Goal: Information Seeking & Learning: Learn about a topic

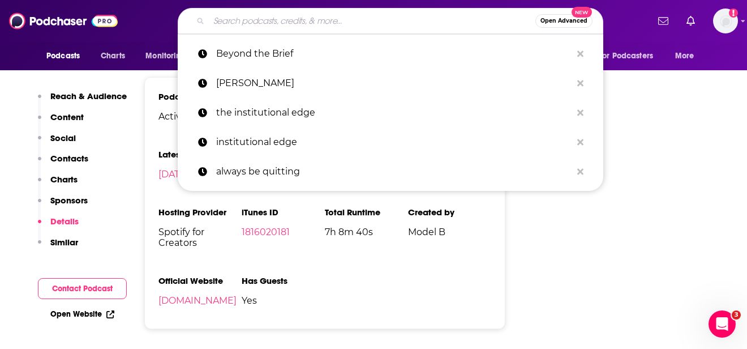
click at [251, 14] on input "Search podcasts, credits, & more..." at bounding box center [372, 21] width 327 height 18
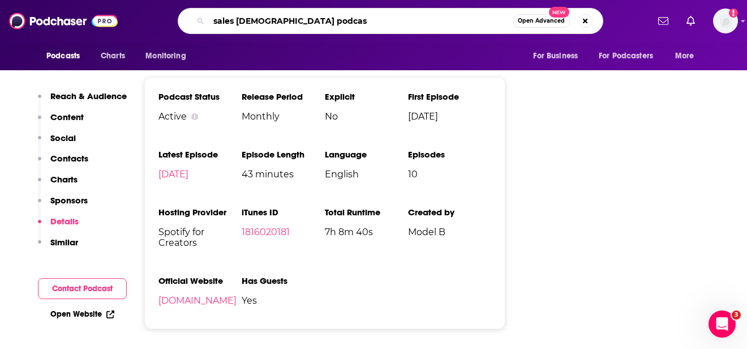
type input "sales [DEMOGRAPHIC_DATA] podcast"
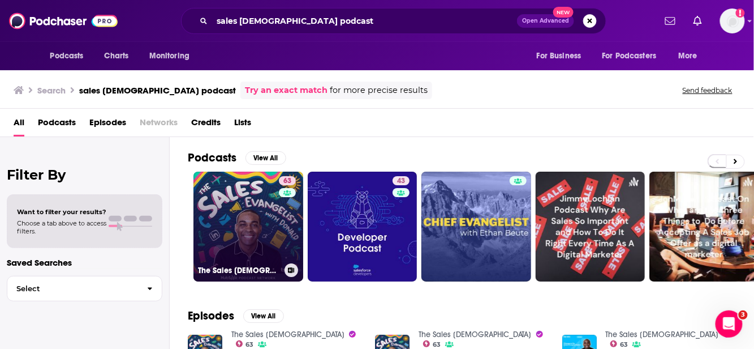
click at [228, 216] on link "63 The Sales [DEMOGRAPHIC_DATA]" at bounding box center [249, 226] width 110 height 110
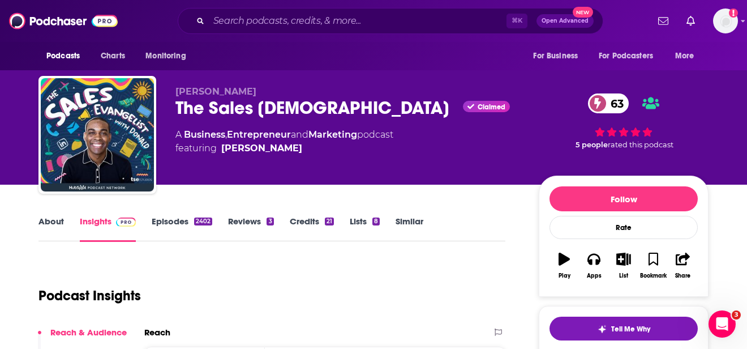
click at [52, 225] on link "About" at bounding box center [50, 229] width 25 height 26
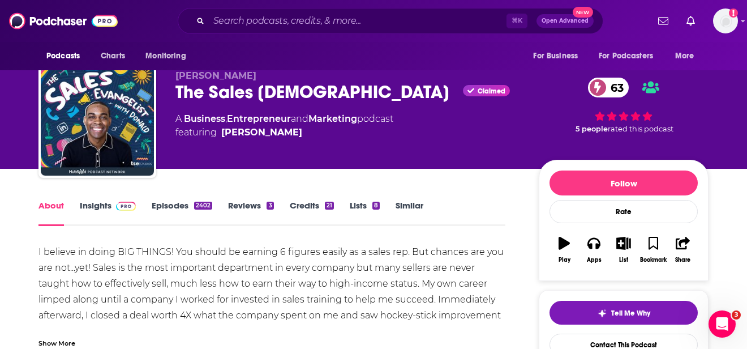
scroll to position [83, 0]
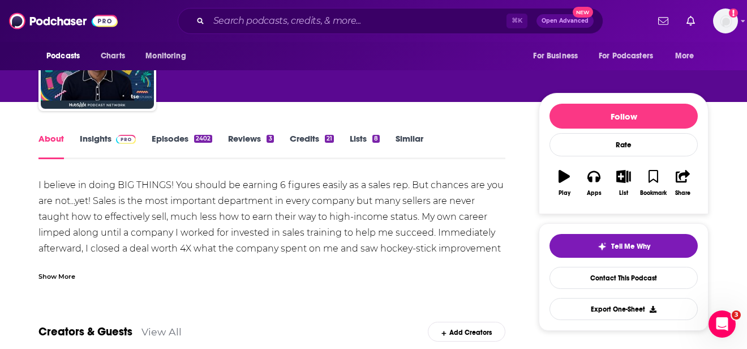
click at [238, 216] on div "I believe in doing BIG THINGS! You should be earning 6 figures easily as a sale…" at bounding box center [271, 272] width 467 height 190
click at [68, 277] on div "Show More" at bounding box center [56, 275] width 37 height 11
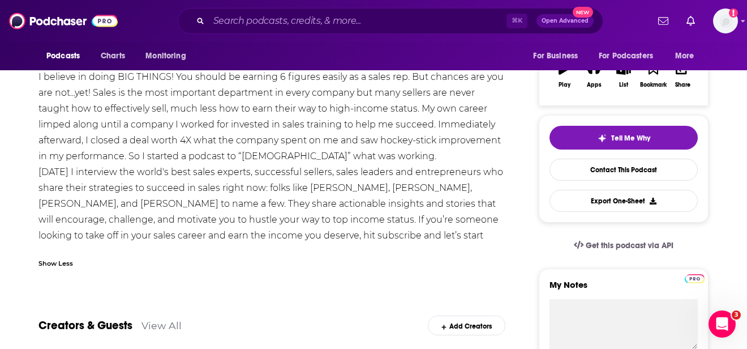
scroll to position [136, 0]
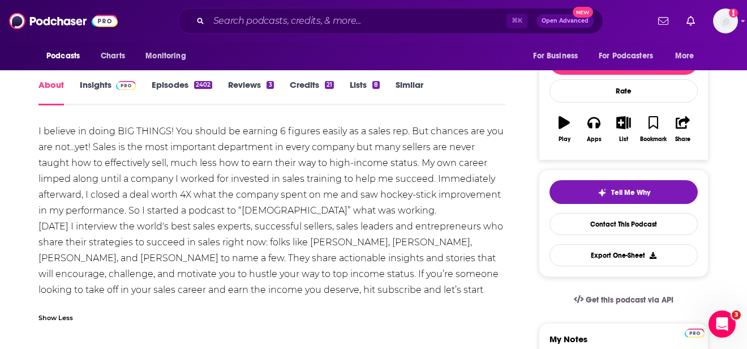
click at [174, 158] on div "I believe in doing BIG THINGS! You should be earning 6 figures easily as a sale…" at bounding box center [271, 218] width 467 height 190
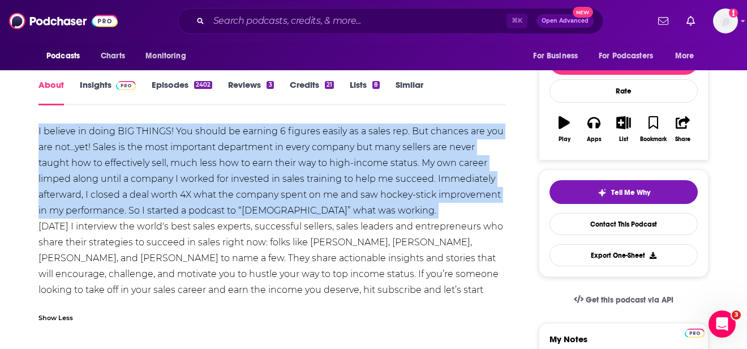
click at [174, 158] on div "I believe in doing BIG THINGS! You should be earning 6 figures easily as a sale…" at bounding box center [271, 218] width 467 height 190
copy div "I believe in doing BIG THINGS! You should be earning 6 figures easily as a sale…"
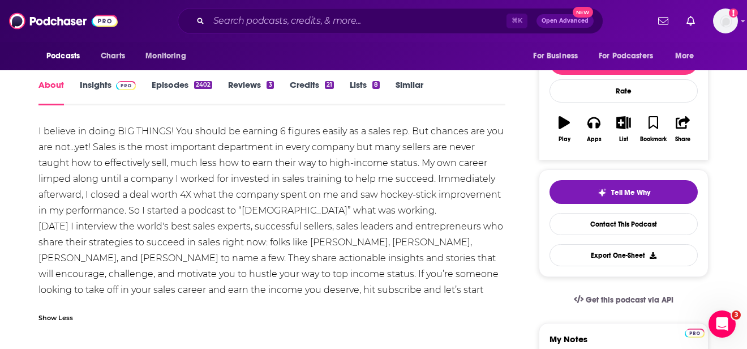
click at [230, 263] on div "I believe in doing BIG THINGS! You should be earning 6 figures easily as a sale…" at bounding box center [271, 218] width 467 height 190
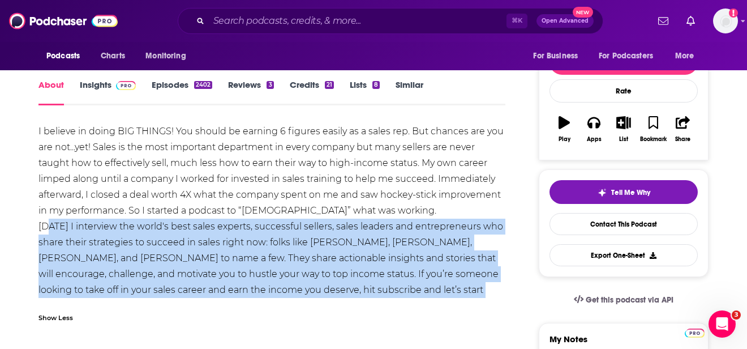
click at [230, 262] on div "I believe in doing BIG THINGS! You should be earning 6 figures easily as a sale…" at bounding box center [271, 218] width 467 height 190
copy div "[DATE] I interview the world's best sales experts, successful sellers, sales le…"
click at [89, 85] on link "Insights" at bounding box center [108, 92] width 56 height 26
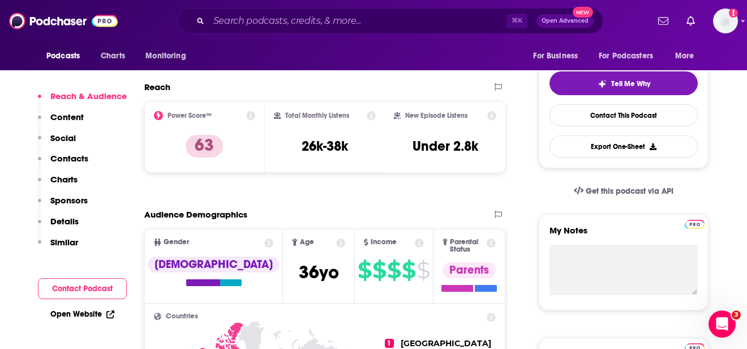
scroll to position [252, 0]
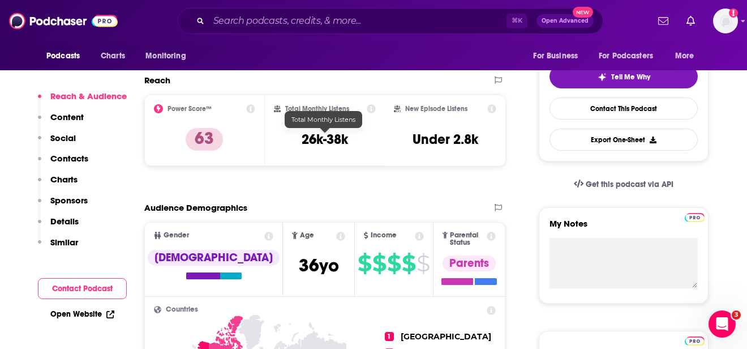
click at [317, 141] on h3 "26k-38k" at bounding box center [325, 139] width 46 height 17
copy div "26k-38k"
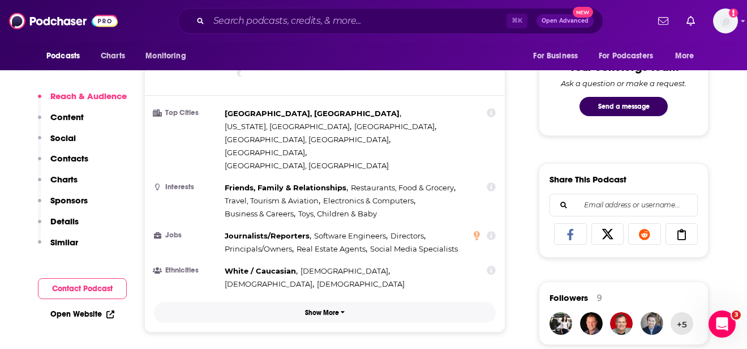
scroll to position [598, 0]
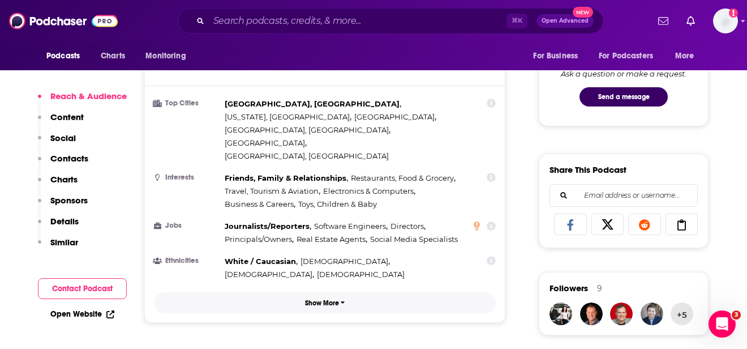
click at [332, 299] on p "Show More" at bounding box center [322, 303] width 34 height 8
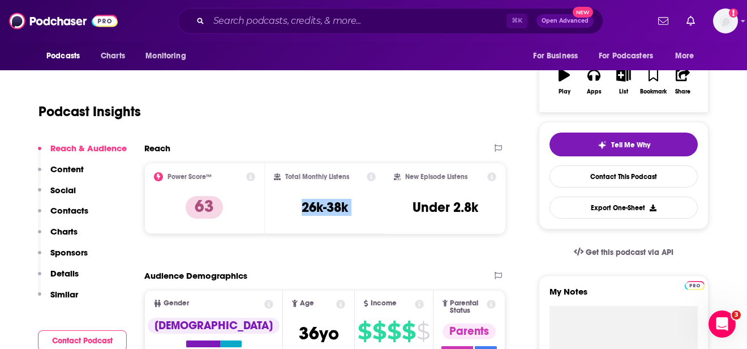
scroll to position [0, 0]
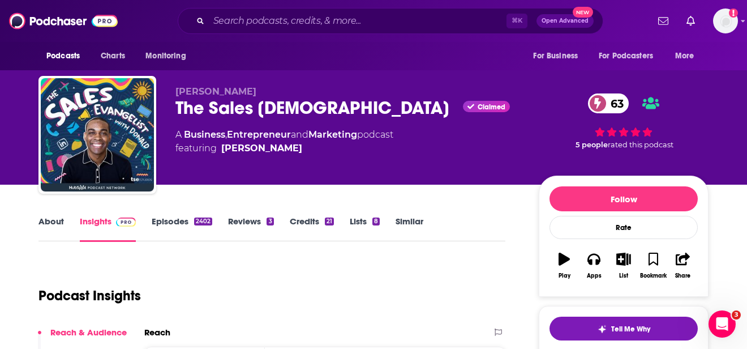
click at [40, 225] on link "About" at bounding box center [50, 229] width 25 height 26
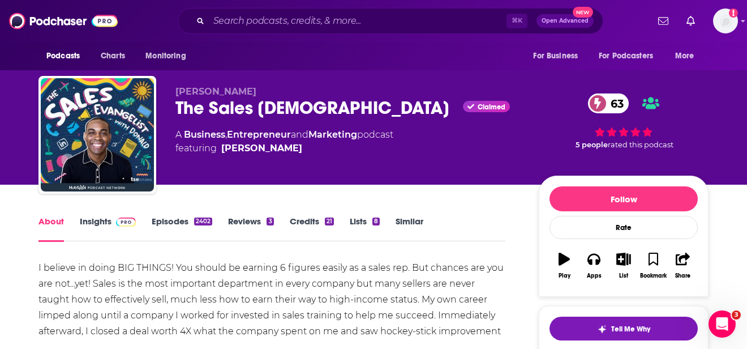
click at [108, 220] on link "Insights" at bounding box center [108, 229] width 56 height 26
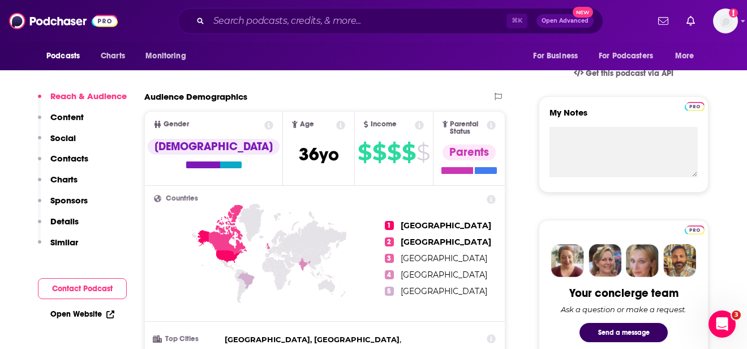
scroll to position [366, 0]
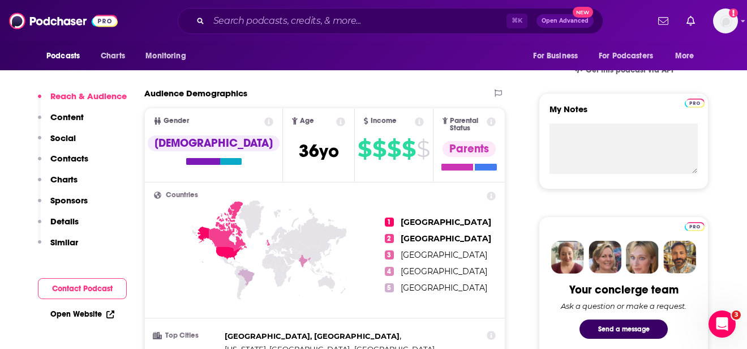
click at [78, 217] on p "Details" at bounding box center [64, 221] width 28 height 11
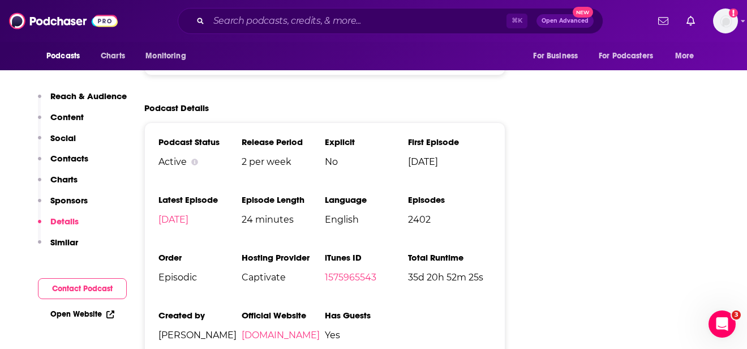
scroll to position [1635, 0]
click at [457, 20] on input "Search podcasts, credits, & more..." at bounding box center [358, 21] width 298 height 18
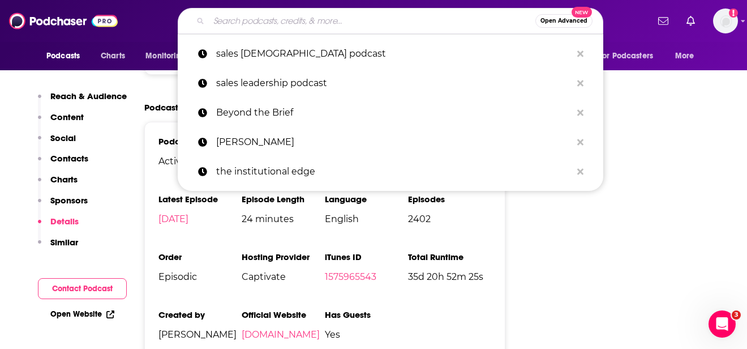
paste input "Sales Game Changers Podcast"
type input "Sales Game Changers Podcast"
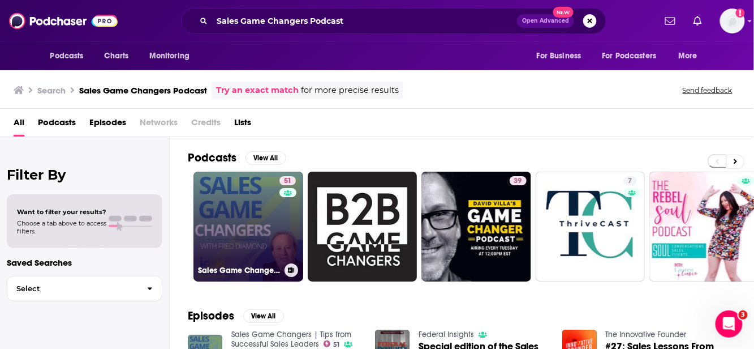
click at [241, 226] on link "51 Sales Game Changers | Tips from Successful Sales Leaders" at bounding box center [249, 226] width 110 height 110
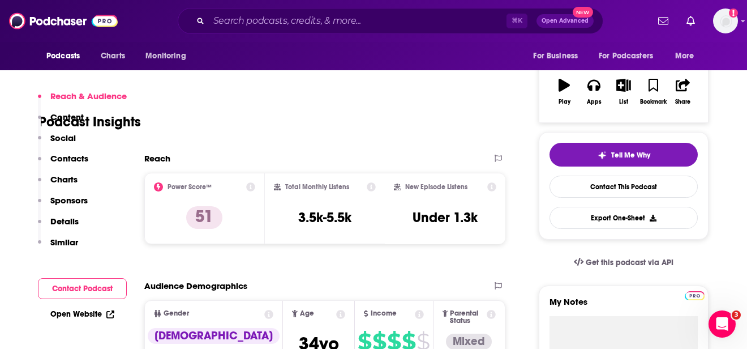
scroll to position [217, 0]
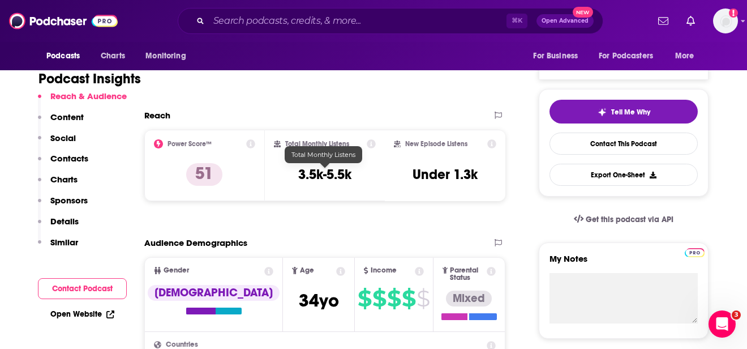
click at [313, 180] on h3 "3.5k-5.5k" at bounding box center [324, 174] width 53 height 17
copy div "3.5k-5.5k"
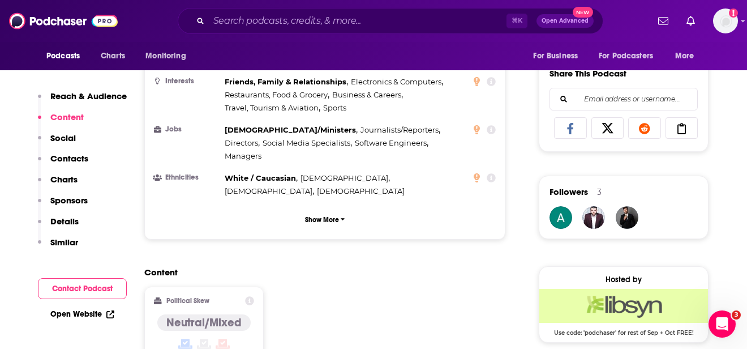
scroll to position [697, 0]
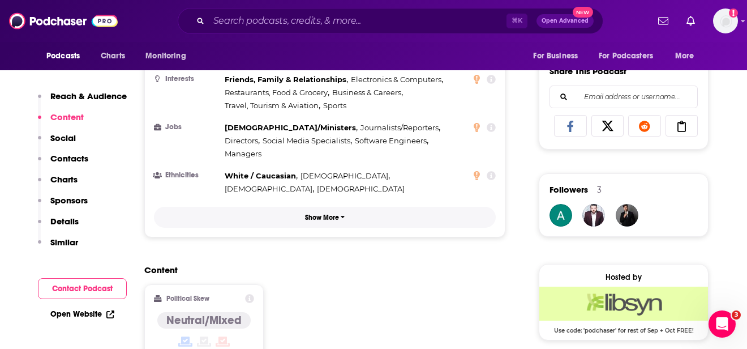
click at [330, 207] on button "Show More" at bounding box center [325, 217] width 342 height 21
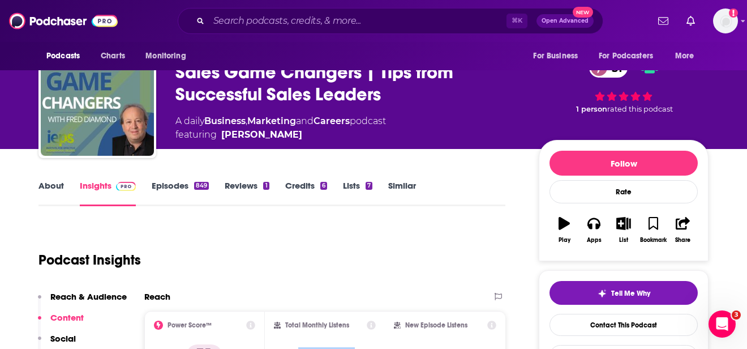
scroll to position [0, 0]
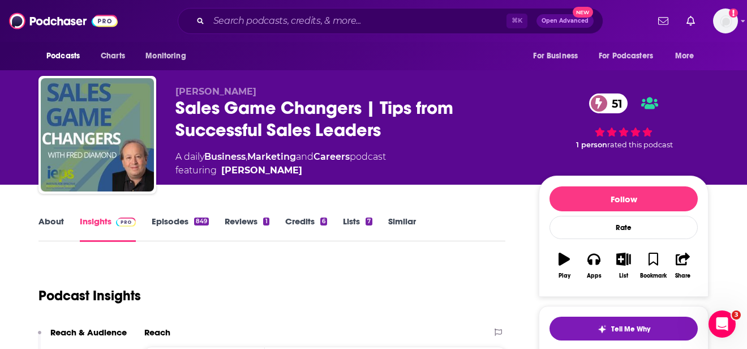
click at [54, 225] on link "About" at bounding box center [50, 229] width 25 height 26
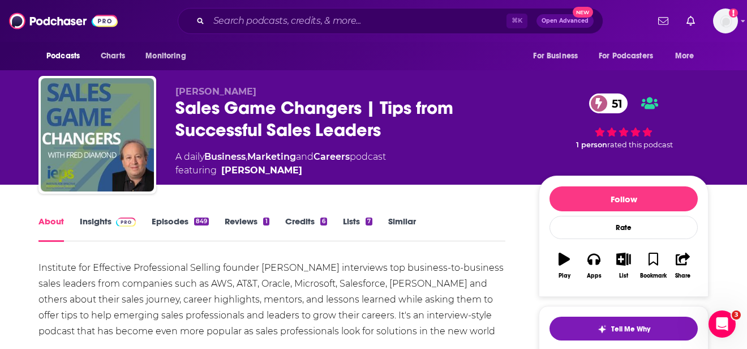
scroll to position [97, 0]
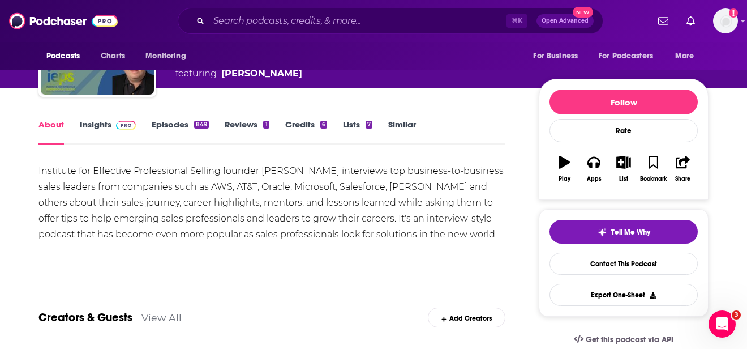
click at [389, 226] on div "Institute for Effective Professional Selling founder [PERSON_NAME] interviews t…" at bounding box center [271, 210] width 467 height 95
click at [177, 186] on div "Institute for Effective Professional Selling founder [PERSON_NAME] interviews t…" at bounding box center [271, 210] width 467 height 95
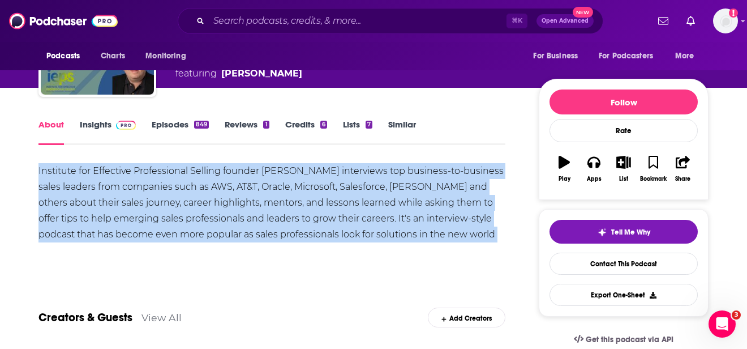
click at [177, 186] on div "Institute for Effective Professional Selling founder [PERSON_NAME] interviews t…" at bounding box center [271, 210] width 467 height 95
copy div "Institute for Effective Professional Selling founder [PERSON_NAME] interviews t…"
click at [102, 128] on link "Insights" at bounding box center [108, 132] width 56 height 26
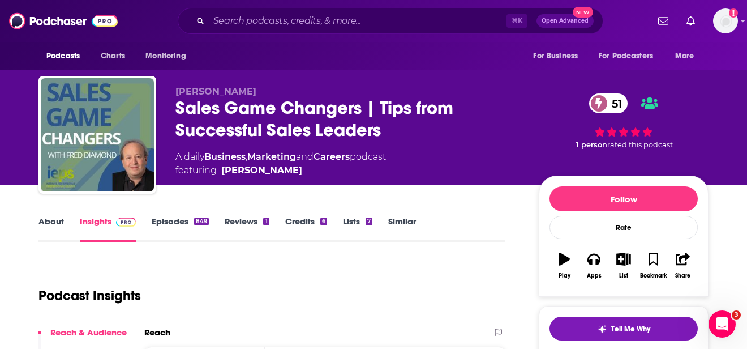
scroll to position [284, 0]
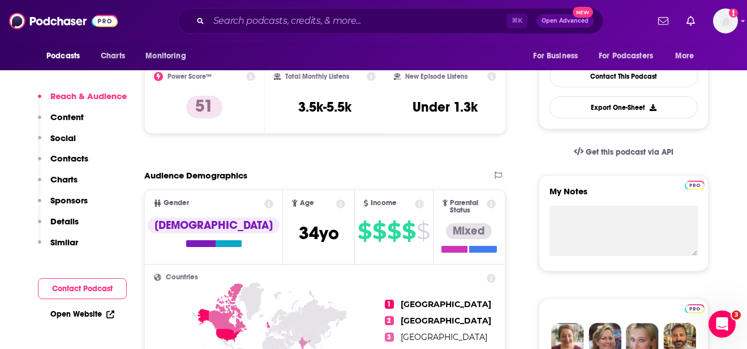
click at [65, 216] on p "Details" at bounding box center [64, 221] width 28 height 11
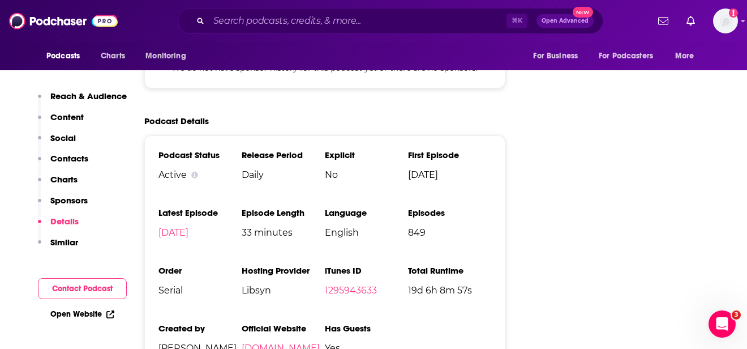
scroll to position [1607, 0]
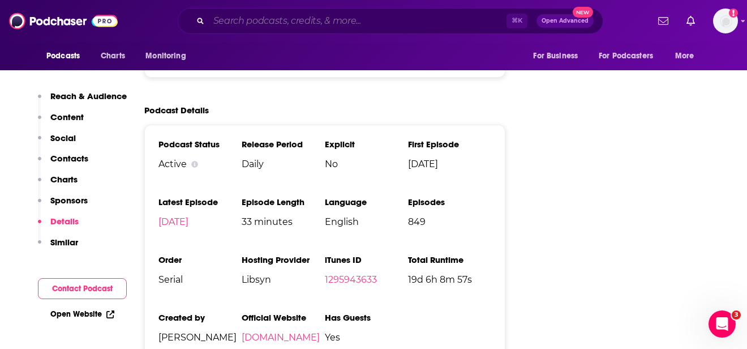
click at [319, 27] on input "Search podcasts, credits, & more..." at bounding box center [358, 21] width 298 height 18
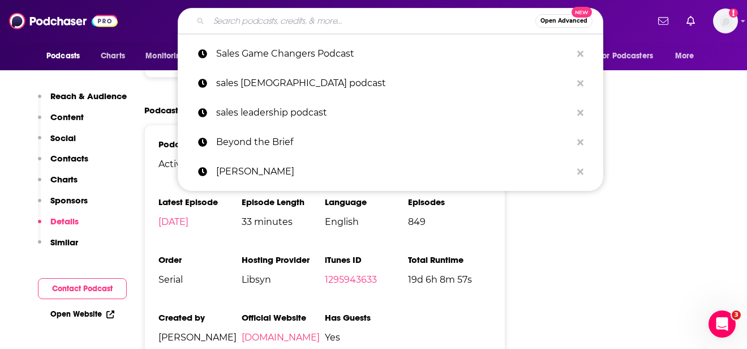
paste input "Sales Success Stories Podcast"
type input "Sales Success Stories Podcast"
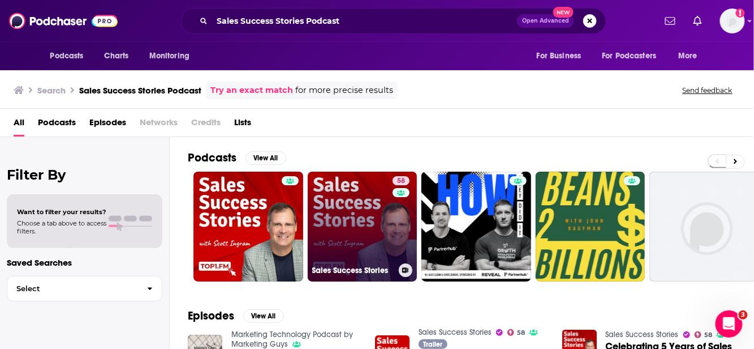
click at [377, 234] on link "58 Sales Success Stories" at bounding box center [363, 226] width 110 height 110
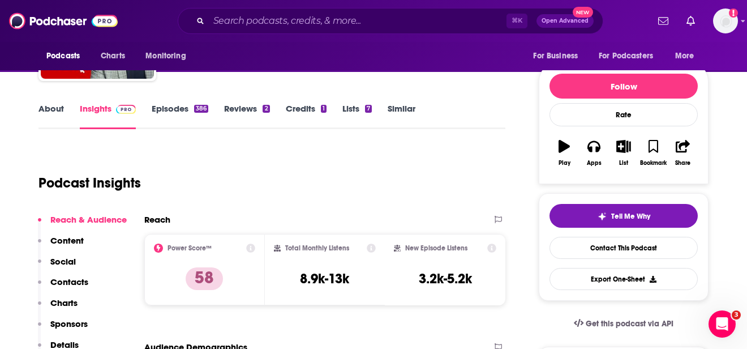
scroll to position [203, 0]
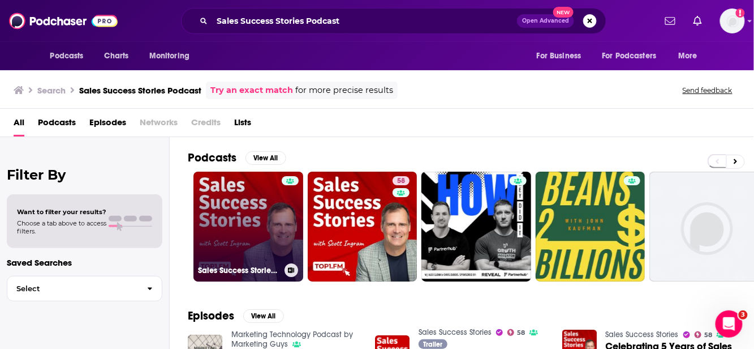
click at [216, 202] on link "Sales Success Stories Podcast" at bounding box center [249, 226] width 110 height 110
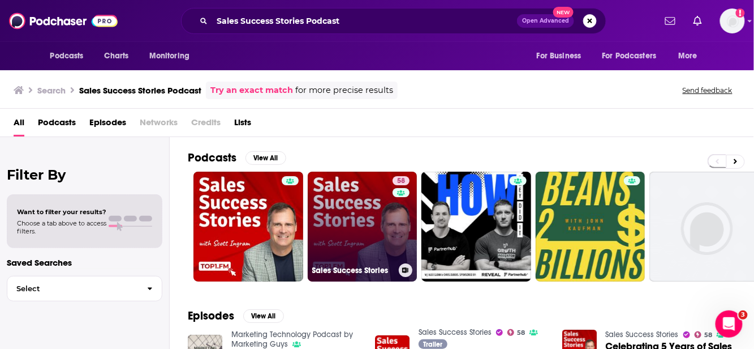
click at [355, 204] on link "58 Sales Success Stories" at bounding box center [363, 226] width 110 height 110
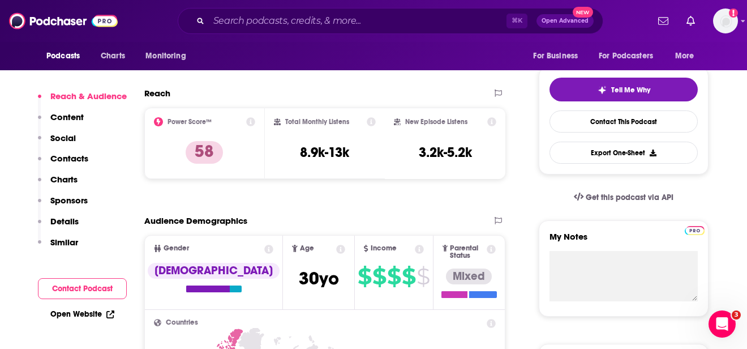
scroll to position [213, 0]
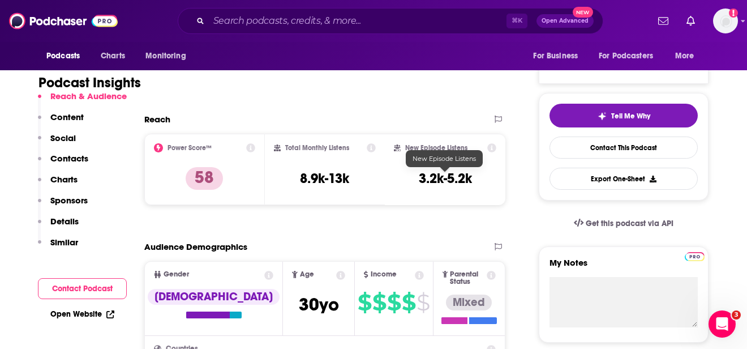
click at [436, 175] on h3 "3.2k-5.2k" at bounding box center [445, 178] width 53 height 17
click at [308, 179] on h3 "8.9k-13k" at bounding box center [324, 178] width 49 height 17
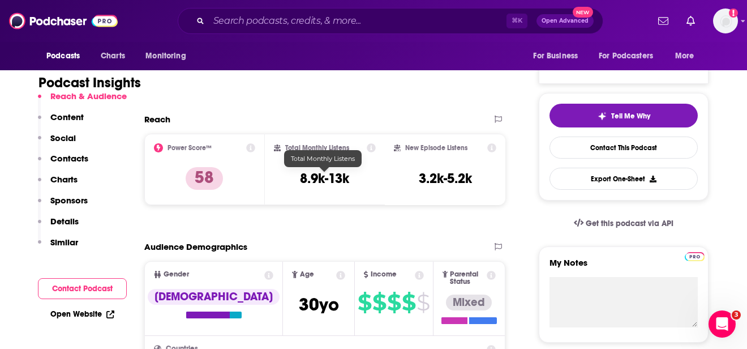
click at [305, 179] on h3 "8.9k-13k" at bounding box center [324, 178] width 49 height 17
copy div "8.9k-13k"
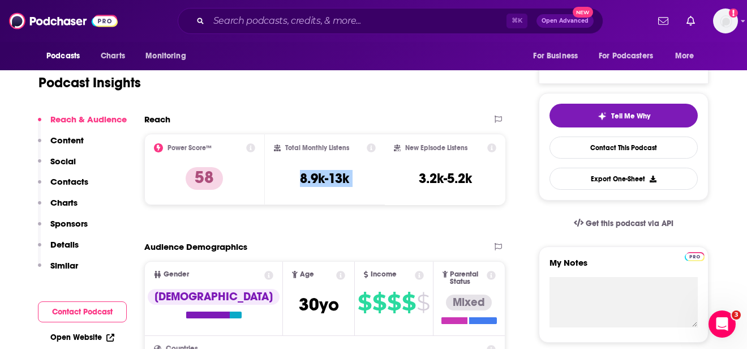
scroll to position [0, 0]
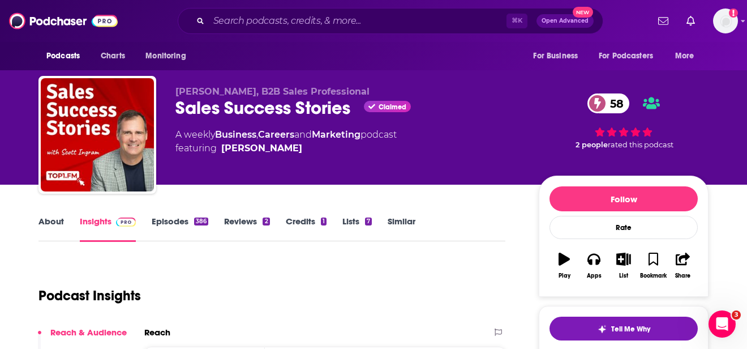
click at [55, 221] on link "About" at bounding box center [50, 229] width 25 height 26
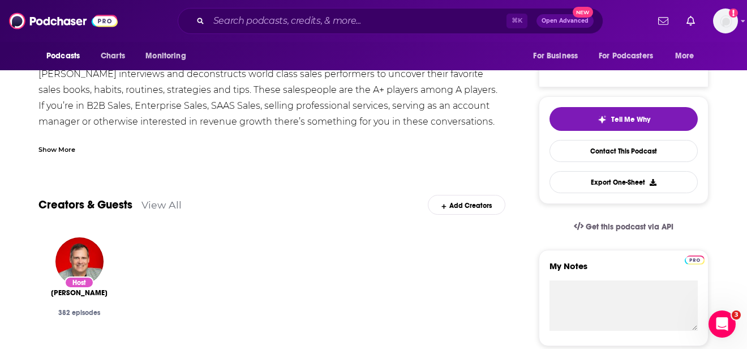
scroll to position [91, 0]
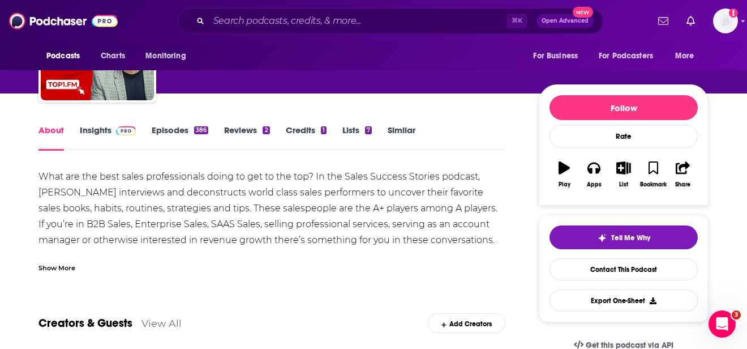
click at [68, 264] on div "Show More" at bounding box center [56, 266] width 37 height 11
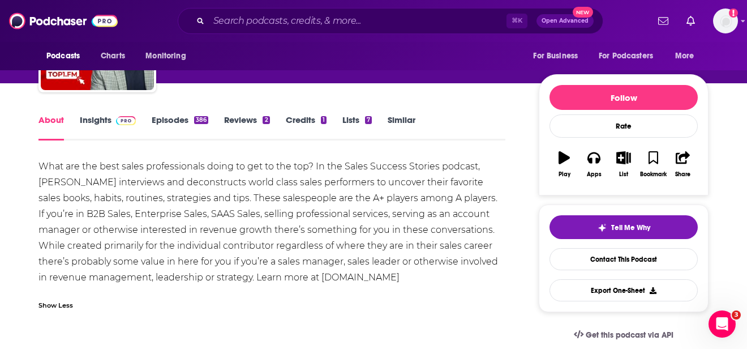
scroll to position [113, 0]
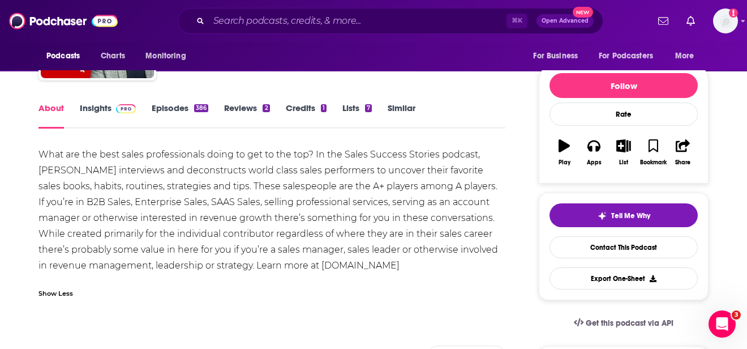
click at [208, 186] on div "What are the best sales professionals doing to get to the top? In the Sales Suc…" at bounding box center [271, 210] width 467 height 127
click at [112, 154] on div "What are the best sales professionals doing to get to the top? In the Sales Suc…" at bounding box center [271, 210] width 467 height 127
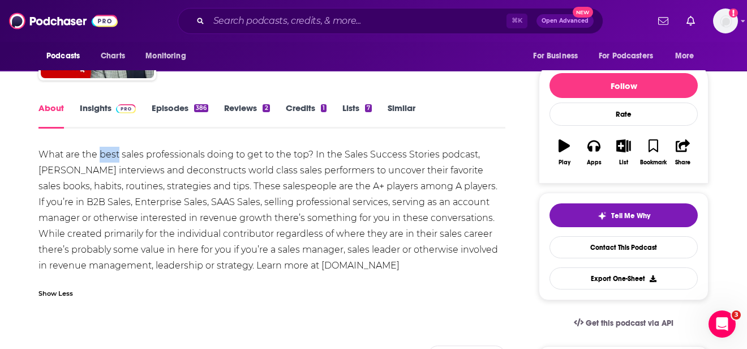
click at [112, 154] on div "What are the best sales professionals doing to get to the top? In the Sales Suc…" at bounding box center [271, 210] width 467 height 127
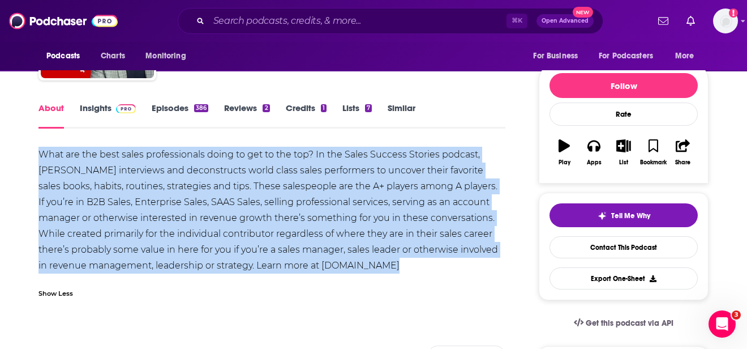
click at [112, 154] on div "What are the best sales professionals doing to get to the top? In the Sales Suc…" at bounding box center [271, 210] width 467 height 127
copy div "What are the best sales professionals doing to get to the top? In the Sales Suc…"
click at [103, 106] on link "Insights" at bounding box center [108, 115] width 56 height 26
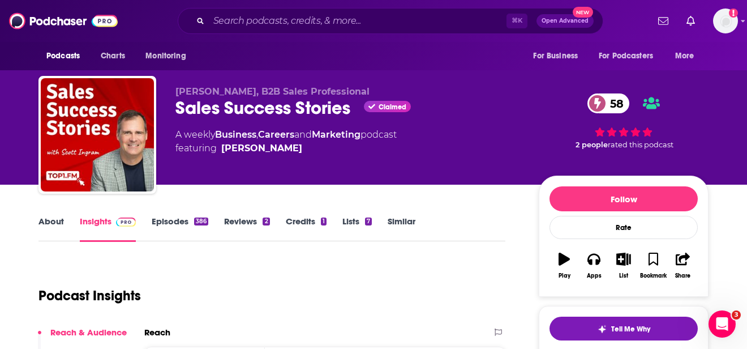
click at [48, 218] on link "About" at bounding box center [50, 229] width 25 height 26
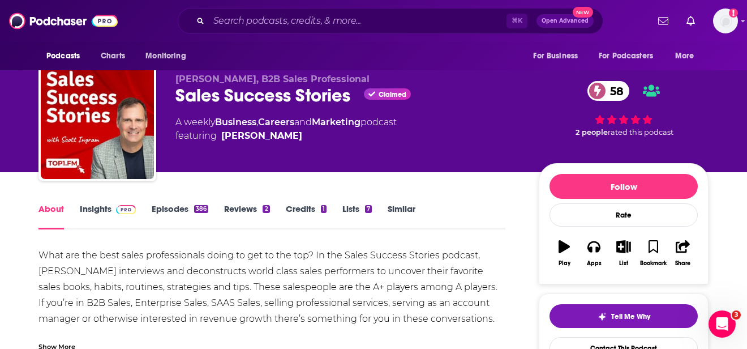
scroll to position [102, 0]
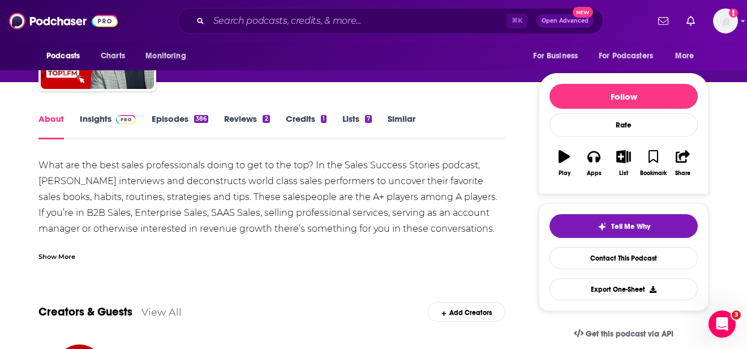
click at [98, 126] on link "Insights" at bounding box center [108, 126] width 56 height 26
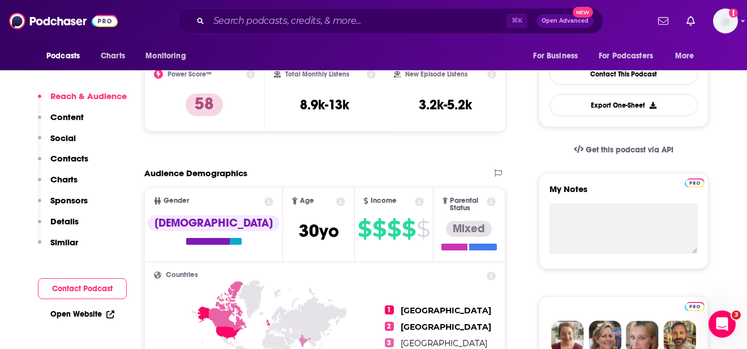
scroll to position [352, 0]
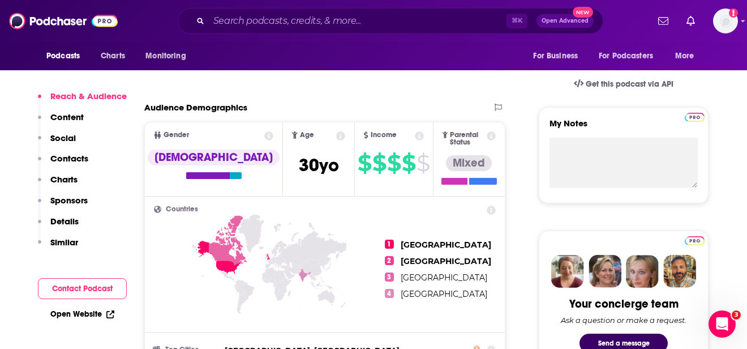
click at [78, 224] on div "Reach & Audience Content Social Contacts Charts Sponsors Details Similar" at bounding box center [82, 174] width 89 height 166
click at [73, 222] on p "Details" at bounding box center [64, 221] width 28 height 11
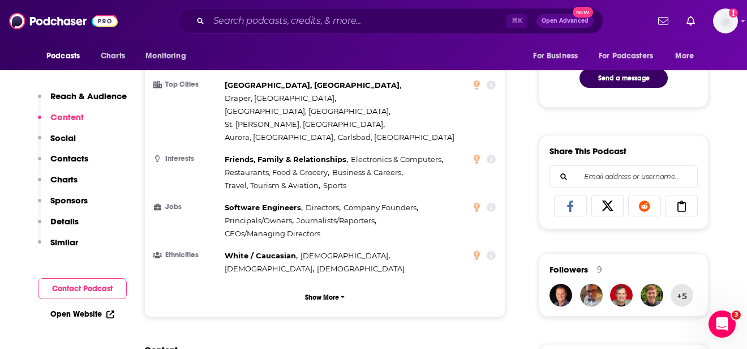
scroll to position [0, 0]
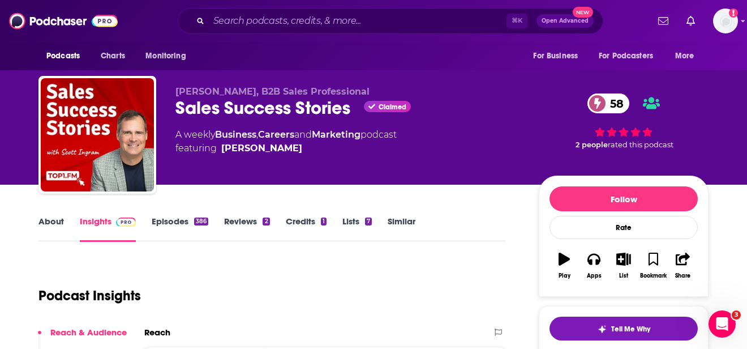
click at [178, 222] on link "Episodes 386" at bounding box center [180, 229] width 57 height 26
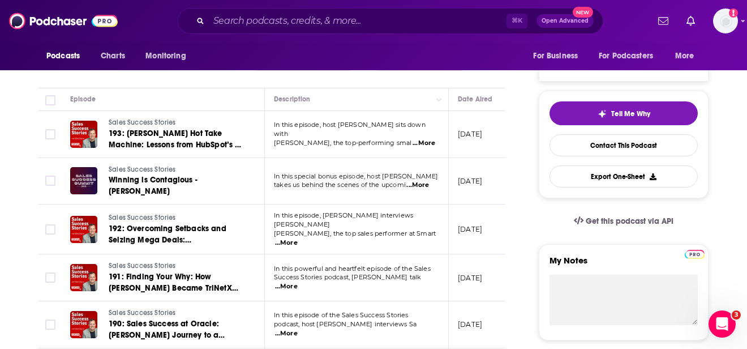
scroll to position [217, 0]
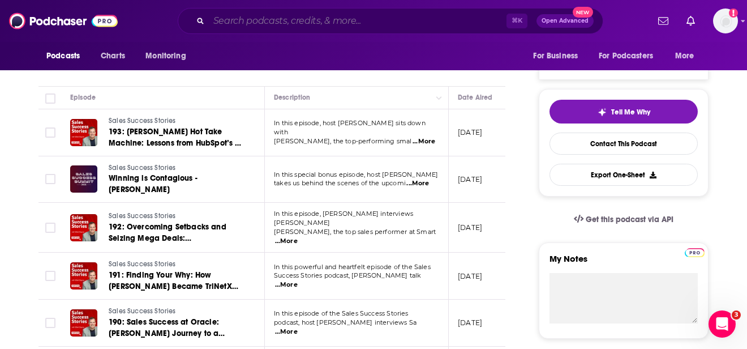
click at [336, 14] on input "Search podcasts, credits, & more..." at bounding box center [358, 21] width 298 height 18
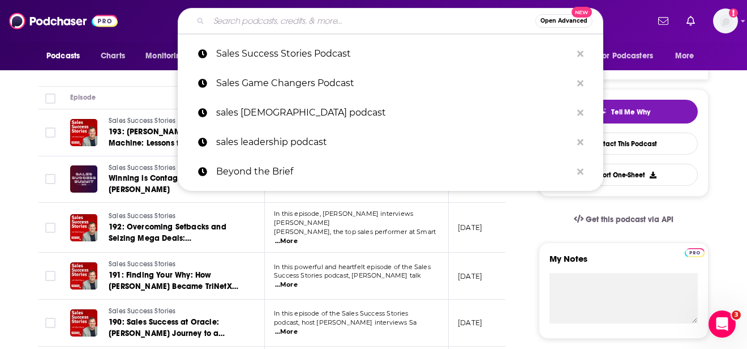
paste input "The Exceptional Sales Leader Podcast"
type input "The Exceptional Sales Leader Podcast"
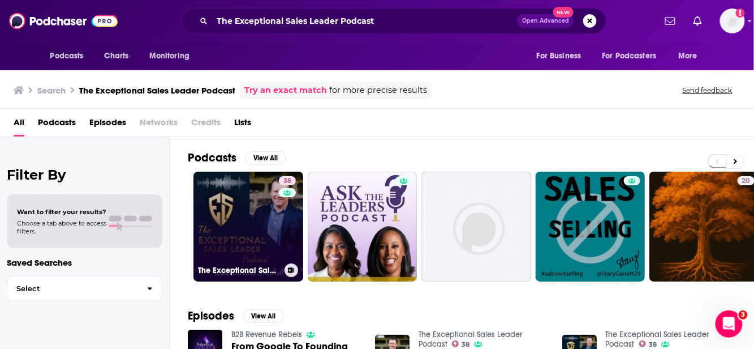
click at [237, 209] on link "38 The Exceptional Sales Leader Podcast" at bounding box center [249, 226] width 110 height 110
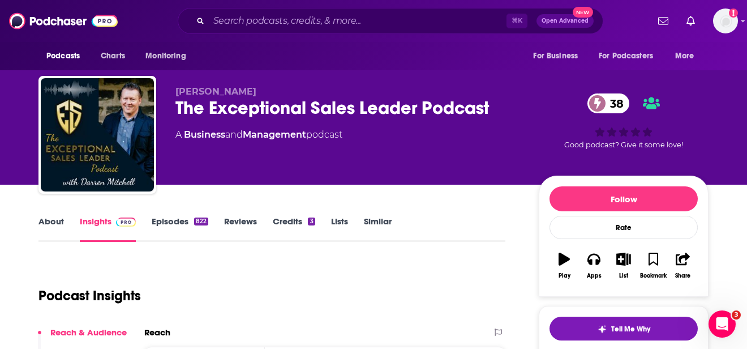
scroll to position [250, 0]
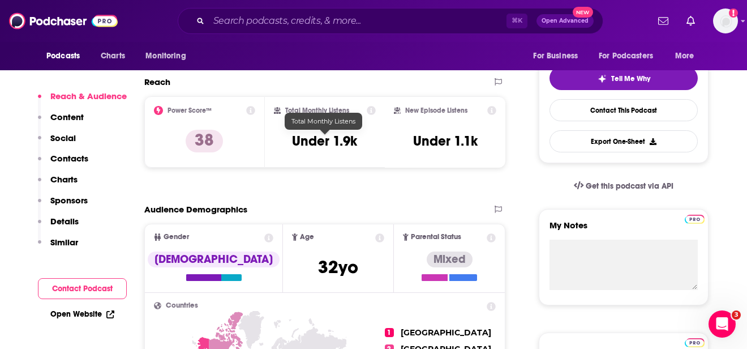
click at [326, 141] on h3 "Under 1.9k" at bounding box center [324, 140] width 65 height 17
click at [326, 140] on h3 "Under 1.9k" at bounding box center [324, 140] width 65 height 17
copy div "Under 1.9k"
click at [68, 224] on p "Details" at bounding box center [64, 221] width 28 height 11
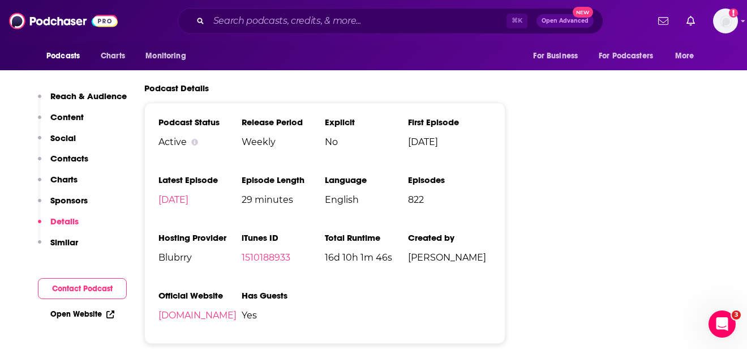
scroll to position [1431, 0]
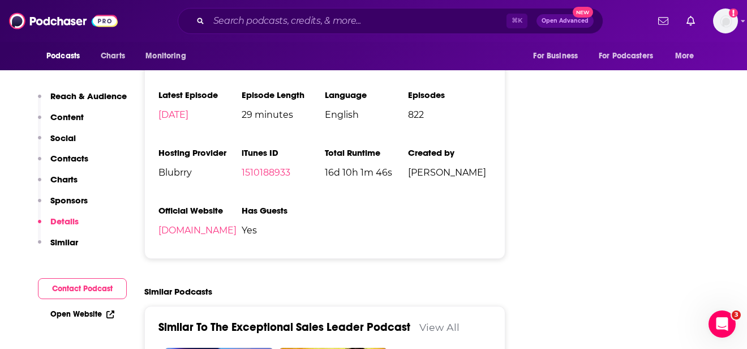
click at [367, 208] on ul "Podcast Status Active Release Period Weekly Explicit No First Episode [DATE] La…" at bounding box center [324, 138] width 333 height 213
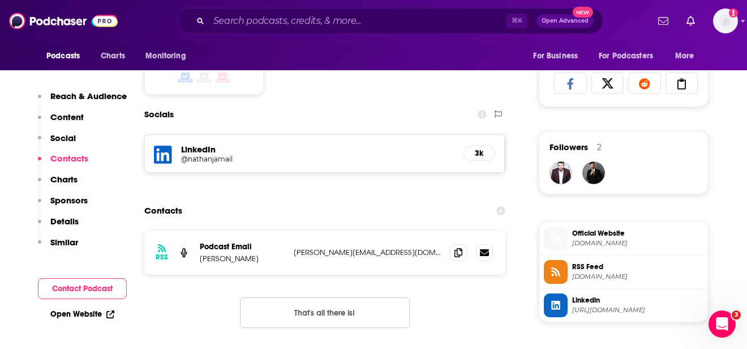
click at [112, 97] on p "Reach & Audience" at bounding box center [88, 96] width 76 height 11
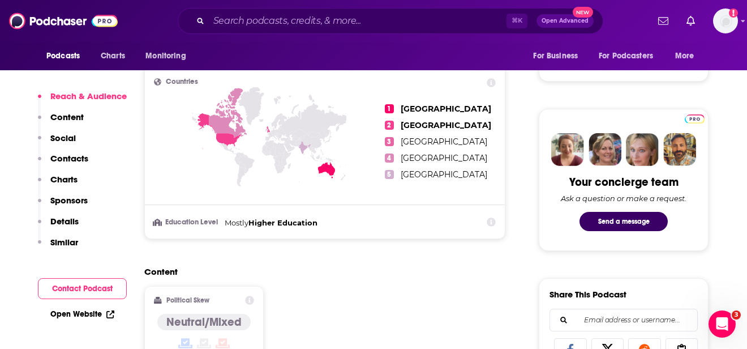
scroll to position [477, 0]
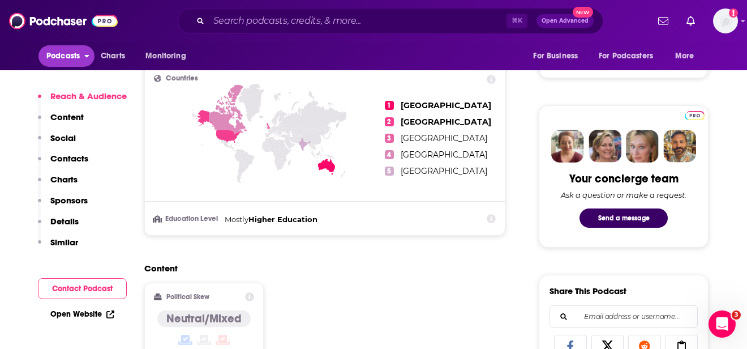
click at [84, 55] on icon "open menu" at bounding box center [86, 54] width 5 height 8
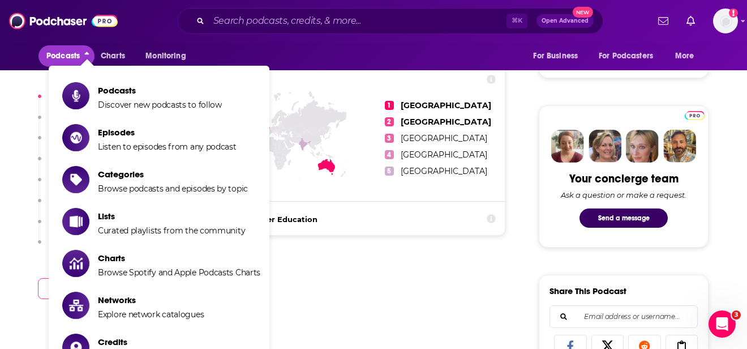
click at [84, 55] on icon "close menu" at bounding box center [86, 55] width 5 height 8
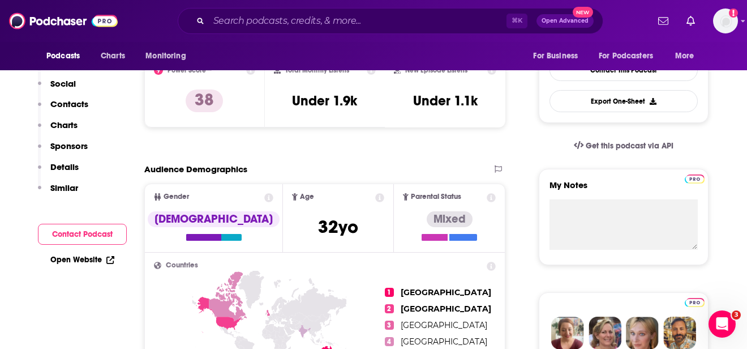
scroll to position [0, 0]
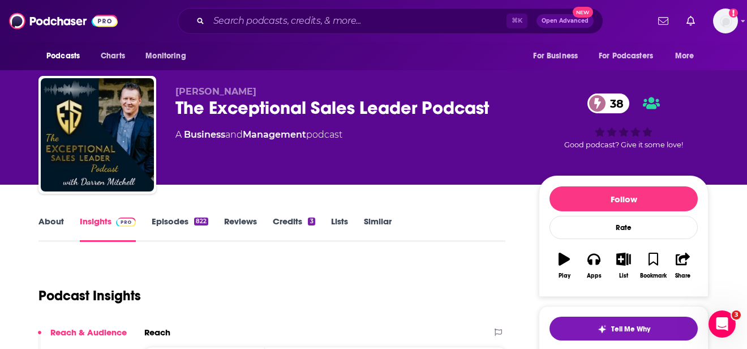
click at [54, 216] on link "About" at bounding box center [50, 229] width 25 height 26
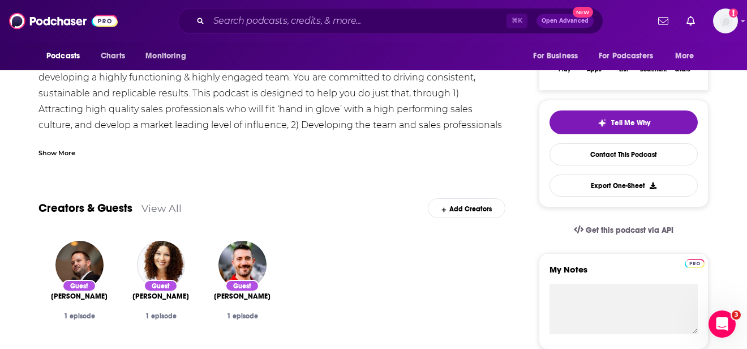
scroll to position [206, 0]
click at [57, 147] on div "Show More" at bounding box center [56, 152] width 37 height 11
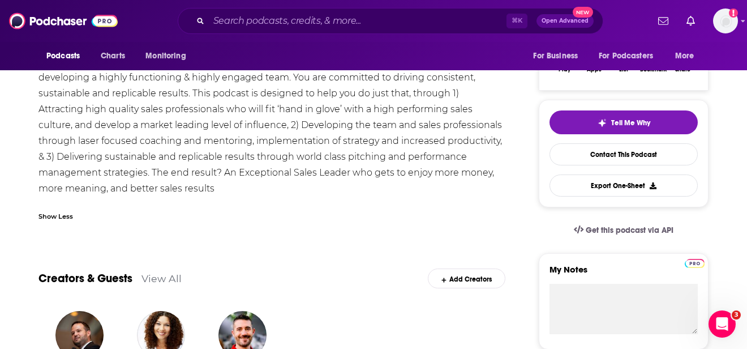
scroll to position [151, 0]
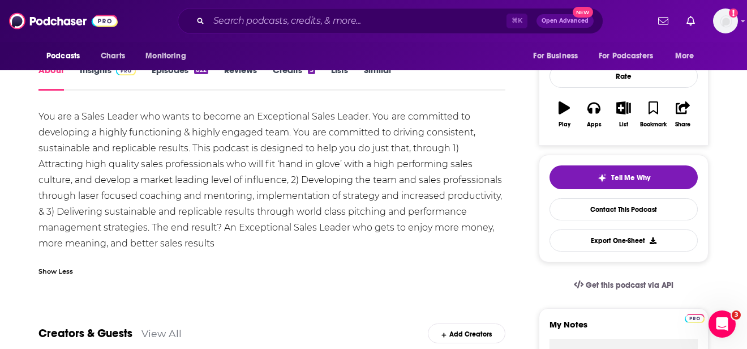
click at [221, 149] on div "You are a Sales Leader who wants to become an Exceptional Sales Leader. You are…" at bounding box center [271, 180] width 467 height 143
click at [221, 148] on div "You are a Sales Leader who wants to become an Exceptional Sales Leader. You are…" at bounding box center [271, 180] width 467 height 143
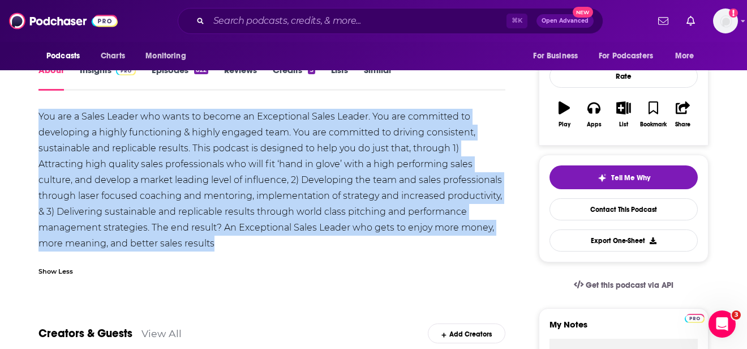
click at [221, 148] on div "You are a Sales Leader who wants to become an Exceptional Sales Leader. You are…" at bounding box center [271, 180] width 467 height 143
copy div "You are a Sales Leader who wants to become an Exceptional Sales Leader. You are…"
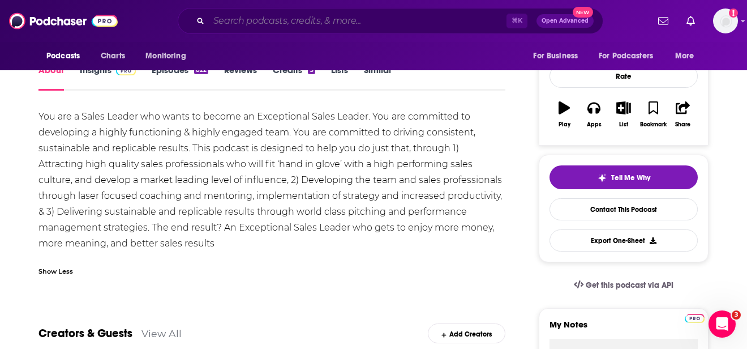
click at [272, 24] on input "Search podcasts, credits, & more..." at bounding box center [358, 21] width 298 height 18
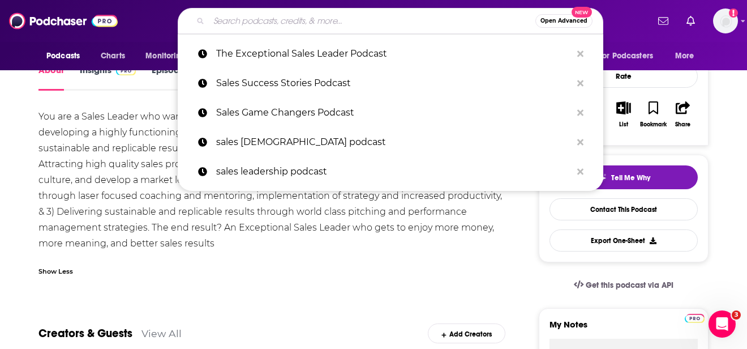
paste input "The Goats of Growth Podcast"
type input "The Goats of Growth Podcast"
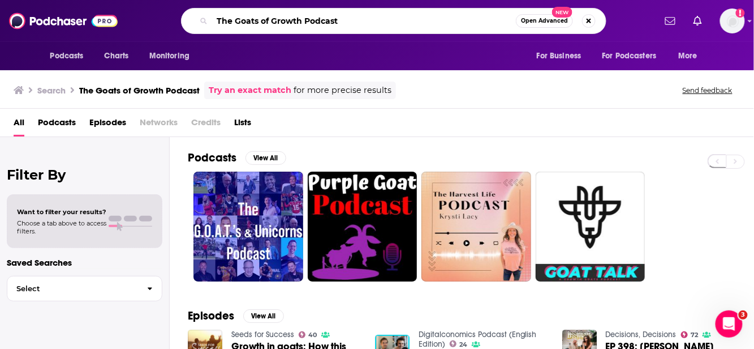
click at [339, 20] on input "The Goats of Growth Podcast" at bounding box center [364, 21] width 304 height 18
type input "The Goats of Growth"
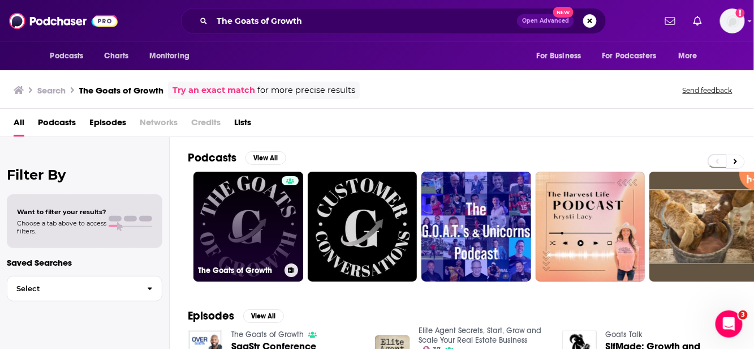
click at [234, 203] on link "The Goats of Growth" at bounding box center [249, 226] width 110 height 110
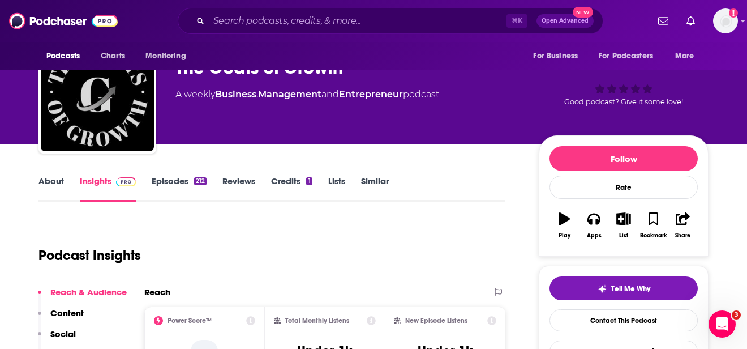
scroll to position [46, 0]
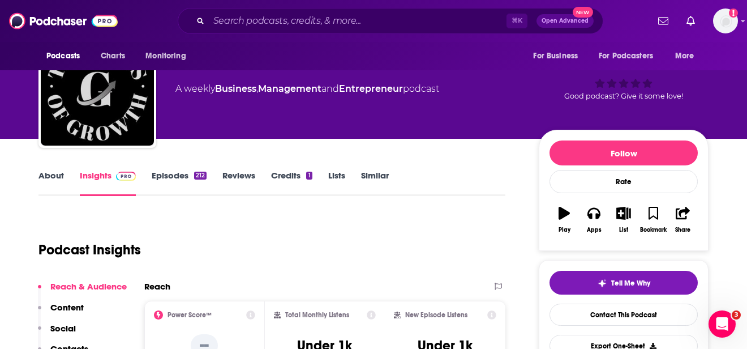
click at [52, 175] on link "About" at bounding box center [50, 183] width 25 height 26
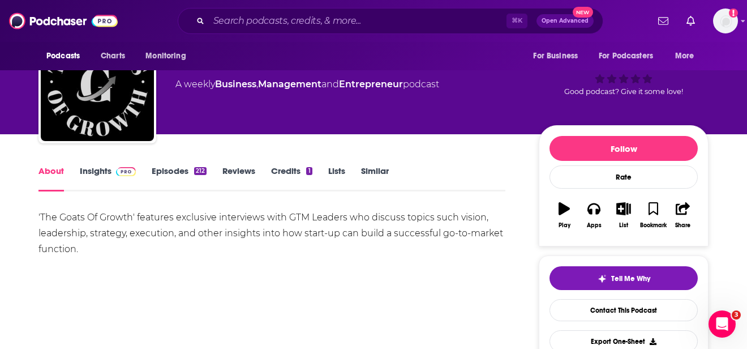
scroll to position [106, 0]
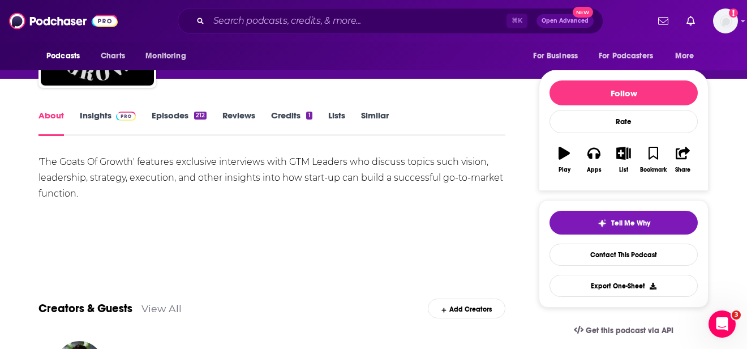
click at [181, 178] on div "'The Goats Of Growth' features exclusive interviews with GTM Leaders who discus…" at bounding box center [271, 178] width 467 height 48
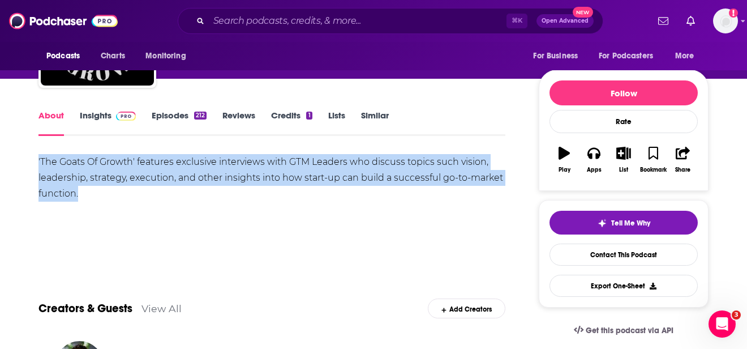
click at [180, 178] on div "'The Goats Of Growth' features exclusive interviews with GTM Leaders who discus…" at bounding box center [271, 178] width 467 height 48
copy div "'The Goats Of Growth' features exclusive interviews with GTM Leaders who discus…"
click at [95, 117] on link "Insights" at bounding box center [108, 123] width 56 height 26
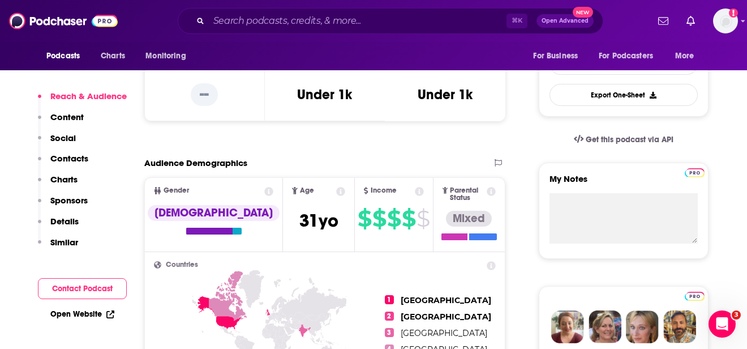
scroll to position [223, 0]
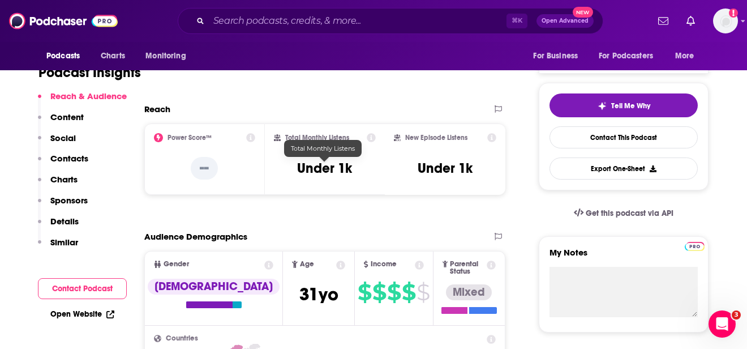
click at [317, 167] on h3 "Under 1k" at bounding box center [324, 168] width 55 height 17
click at [316, 167] on h3 "Under 1k" at bounding box center [324, 168] width 55 height 17
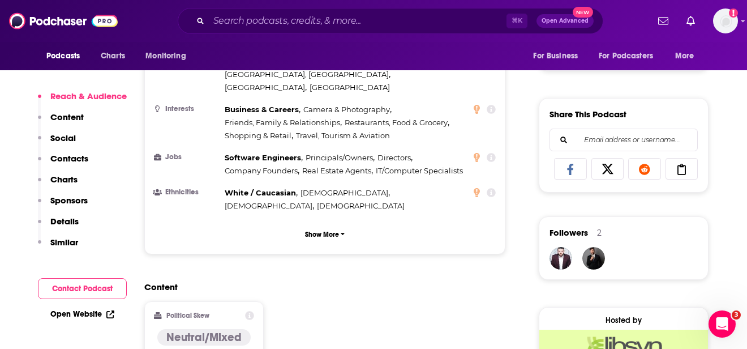
scroll to position [655, 0]
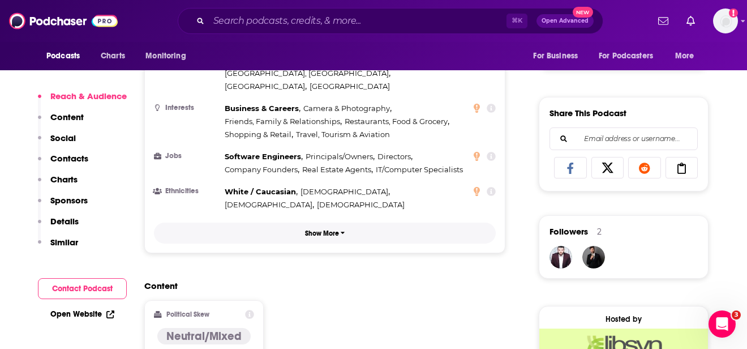
click at [314, 222] on button "Show More" at bounding box center [325, 232] width 342 height 21
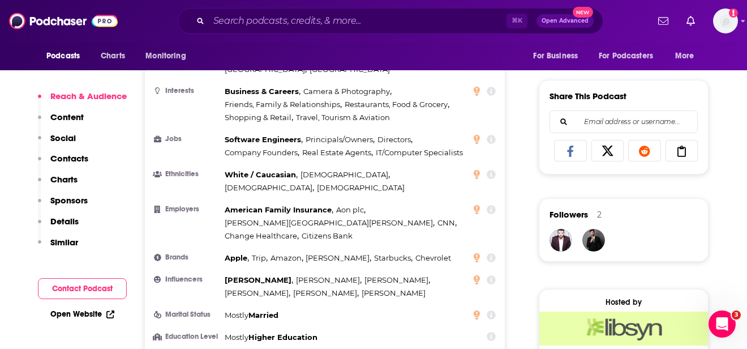
scroll to position [707, 0]
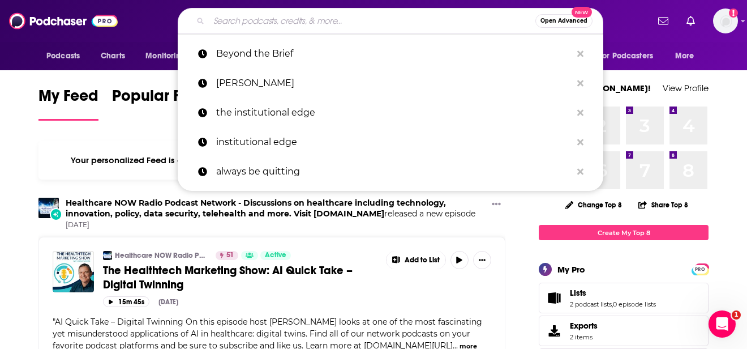
click at [357, 16] on input "Search podcasts, credits, & more..." at bounding box center [372, 21] width 327 height 18
type input "t"
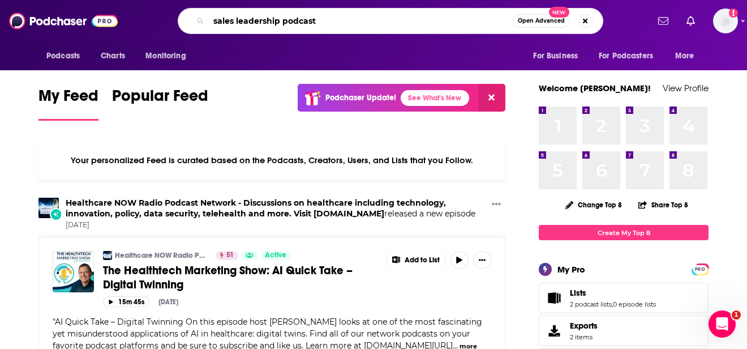
type input "sales leadership podcast"
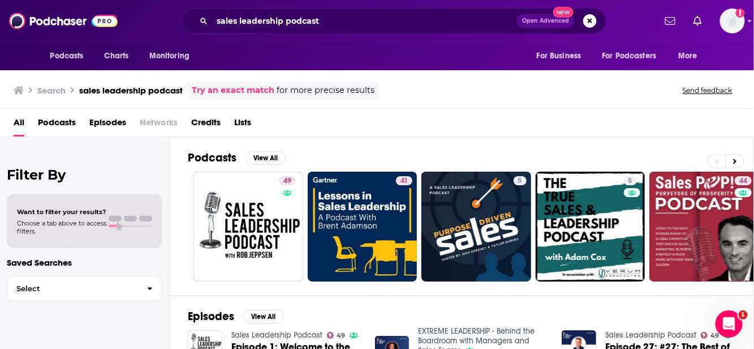
click at [581, 144] on div "Podcasts View All 49 41 5 5 44 + 731" at bounding box center [471, 216] width 566 height 158
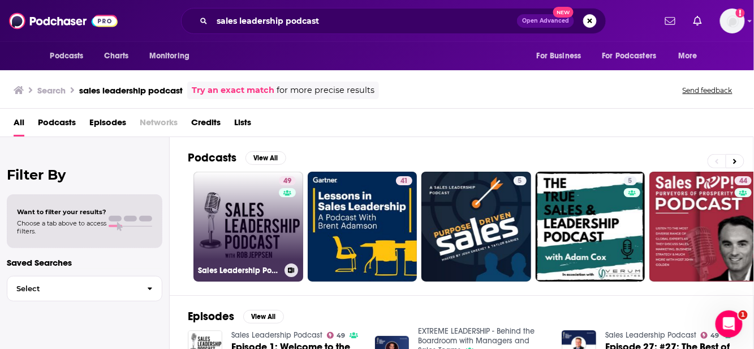
click at [243, 228] on link "49 Sales Leadership Podcast" at bounding box center [249, 226] width 110 height 110
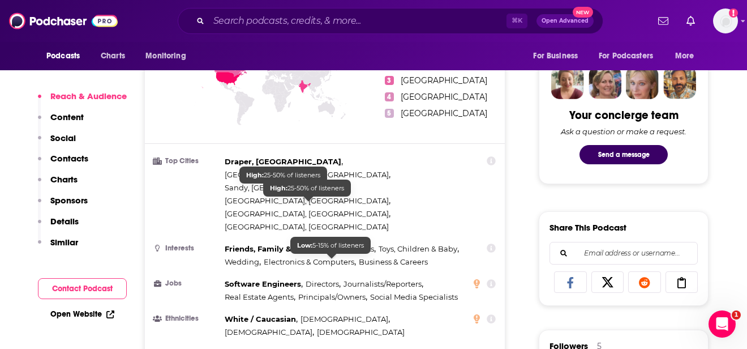
scroll to position [541, 0]
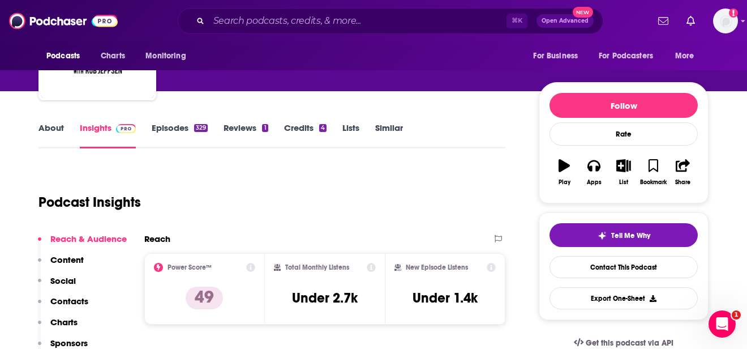
scroll to position [350, 0]
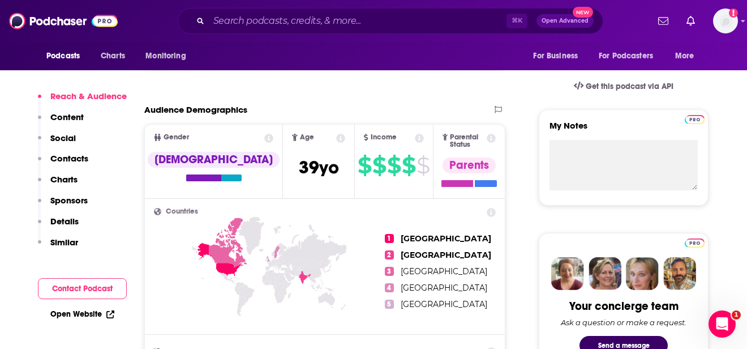
click at [64, 221] on p "Details" at bounding box center [64, 221] width 28 height 11
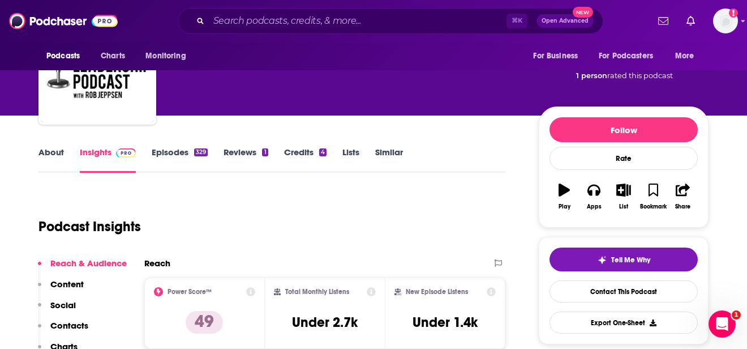
scroll to position [107, 0]
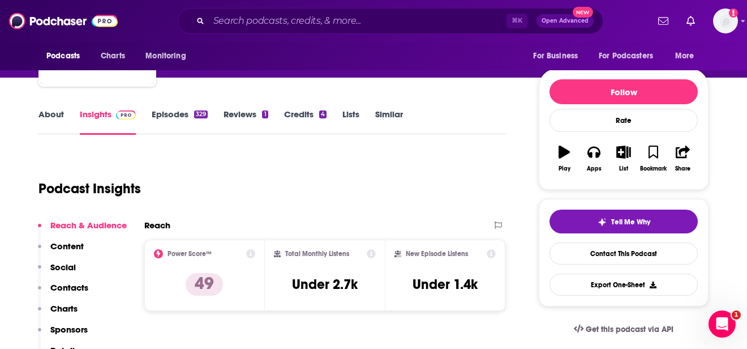
click at [52, 116] on link "About" at bounding box center [50, 122] width 25 height 26
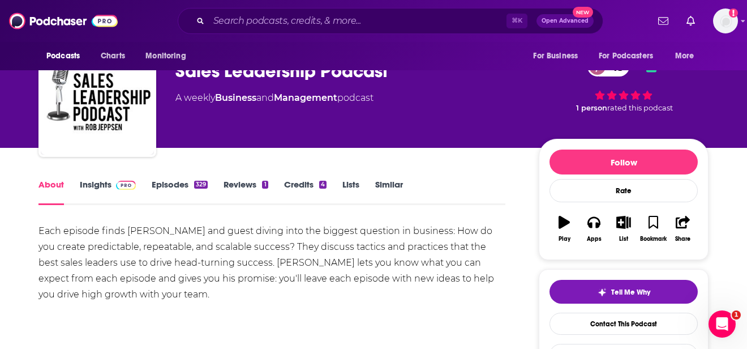
scroll to position [45, 0]
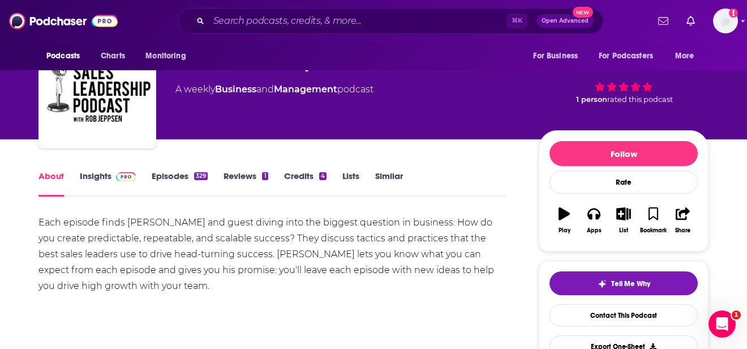
click at [173, 245] on div "Each episode finds Rob Jeppsen and guest diving into the biggest question in bu…" at bounding box center [271, 253] width 467 height 79
click at [171, 244] on div "Each episode finds Rob Jeppsen and guest diving into the biggest question in bu…" at bounding box center [271, 253] width 467 height 79
click at [170, 244] on div "Each episode finds Rob Jeppsen and guest diving into the biggest question in bu…" at bounding box center [271, 253] width 467 height 79
click at [170, 243] on div "Each episode finds Rob Jeppsen and guest diving into the biggest question in bu…" at bounding box center [271, 253] width 467 height 79
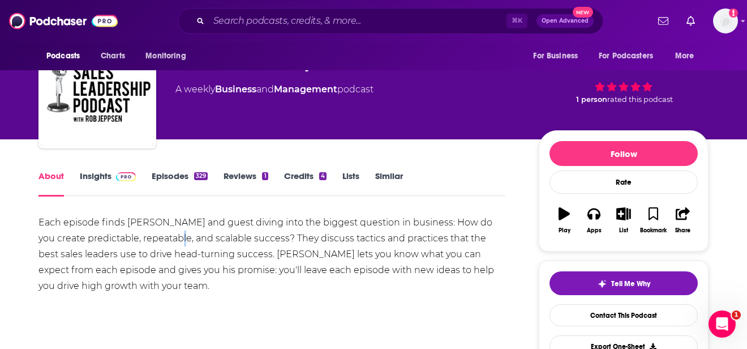
click at [170, 243] on div "Each episode finds Rob Jeppsen and guest diving into the biggest question in bu…" at bounding box center [271, 253] width 467 height 79
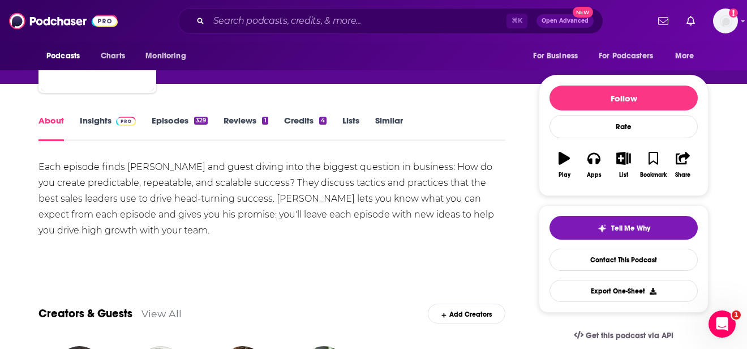
scroll to position [97, 0]
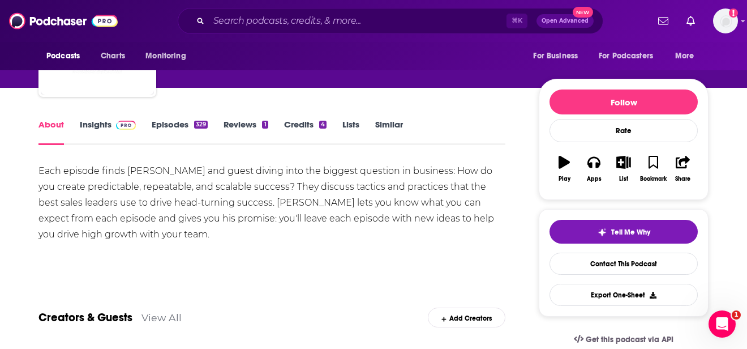
click at [222, 191] on div "Each episode finds Rob Jeppsen and guest diving into the biggest question in bu…" at bounding box center [271, 202] width 467 height 79
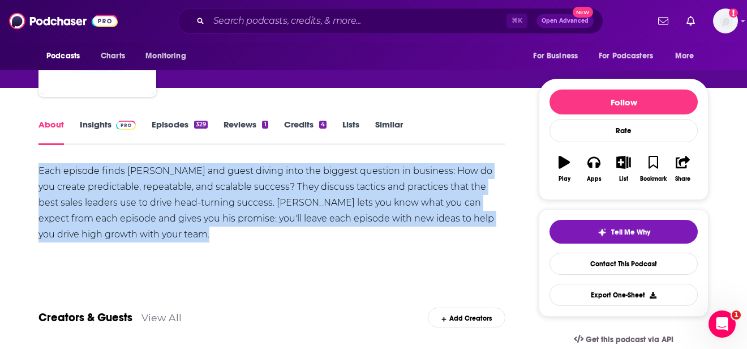
click at [222, 191] on div "Each episode finds Rob Jeppsen and guest diving into the biggest question in bu…" at bounding box center [271, 202] width 467 height 79
copy div "Each episode finds Rob Jeppsen and guest diving into the biggest question in bu…"
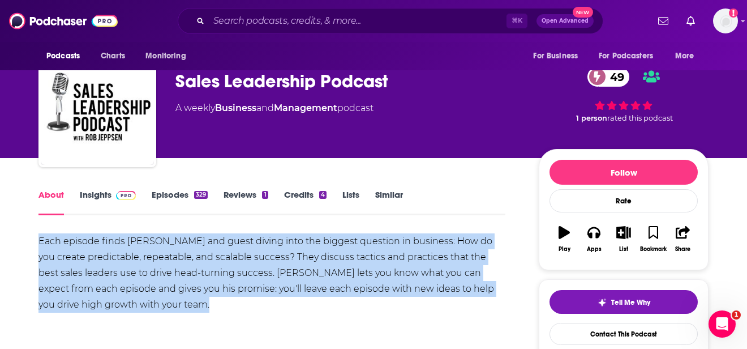
scroll to position [0, 0]
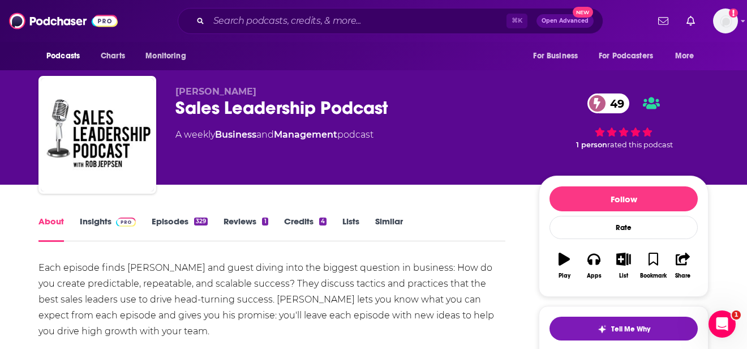
click at [285, 29] on div "⌘ K Open Advanced New" at bounding box center [391, 21] width 426 height 26
click at [282, 28] on input "Search podcasts, credits, & more..." at bounding box center [358, 21] width 298 height 18
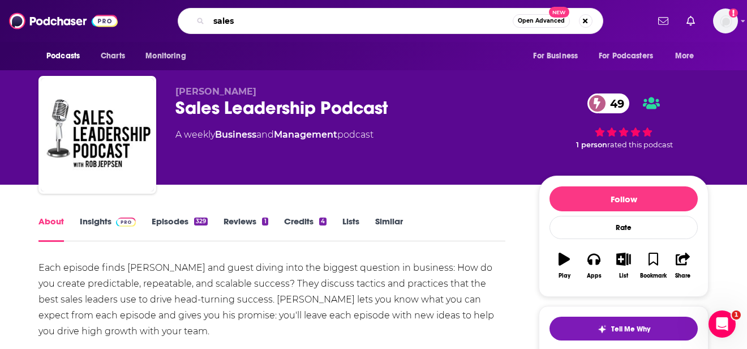
type input "sales"
